Goal: Task Accomplishment & Management: Manage account settings

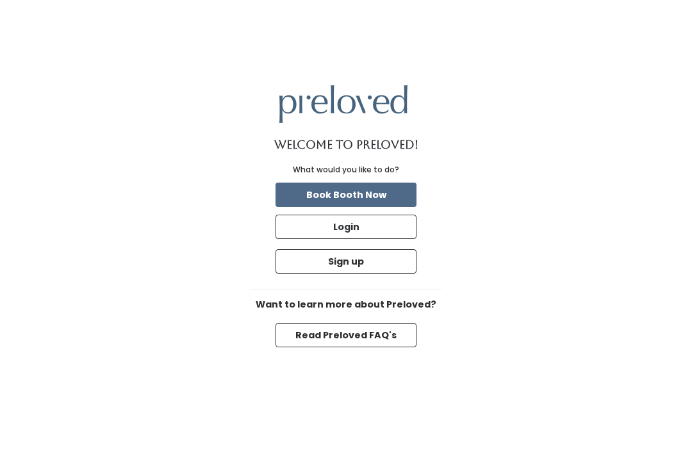
click at [369, 215] on button "Login" at bounding box center [346, 227] width 141 height 24
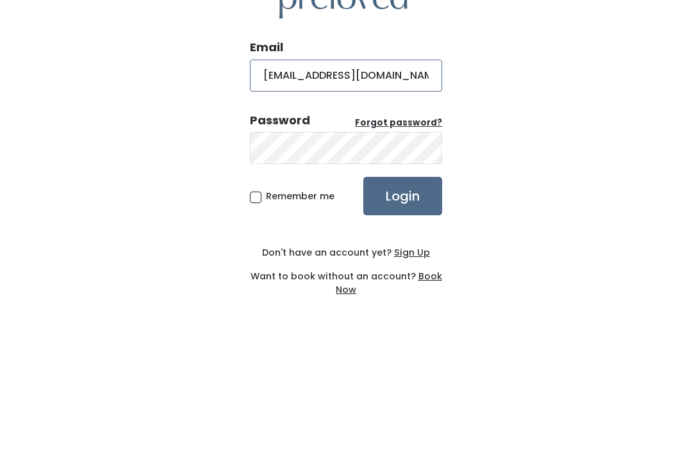
type input "[EMAIL_ADDRESS][DOMAIN_NAME]"
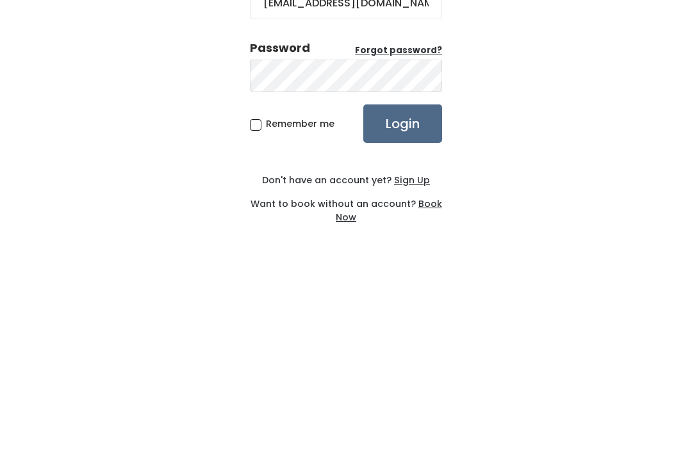
click at [408, 265] on input "Login" at bounding box center [403, 284] width 79 height 38
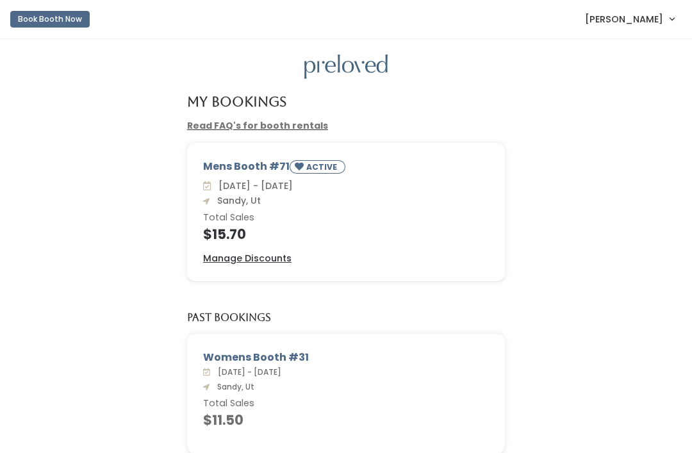
click at [647, 28] on link "Christine Fivaz" at bounding box center [630, 19] width 115 height 28
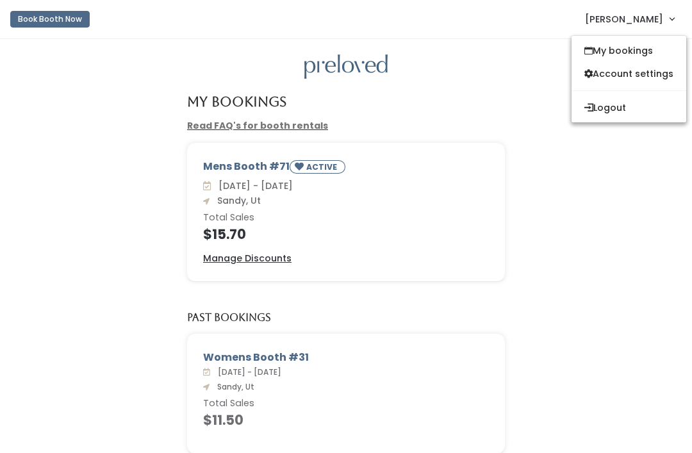
click at [653, 110] on button "Logout" at bounding box center [629, 107] width 115 height 23
